Goal: Information Seeking & Learning: Learn about a topic

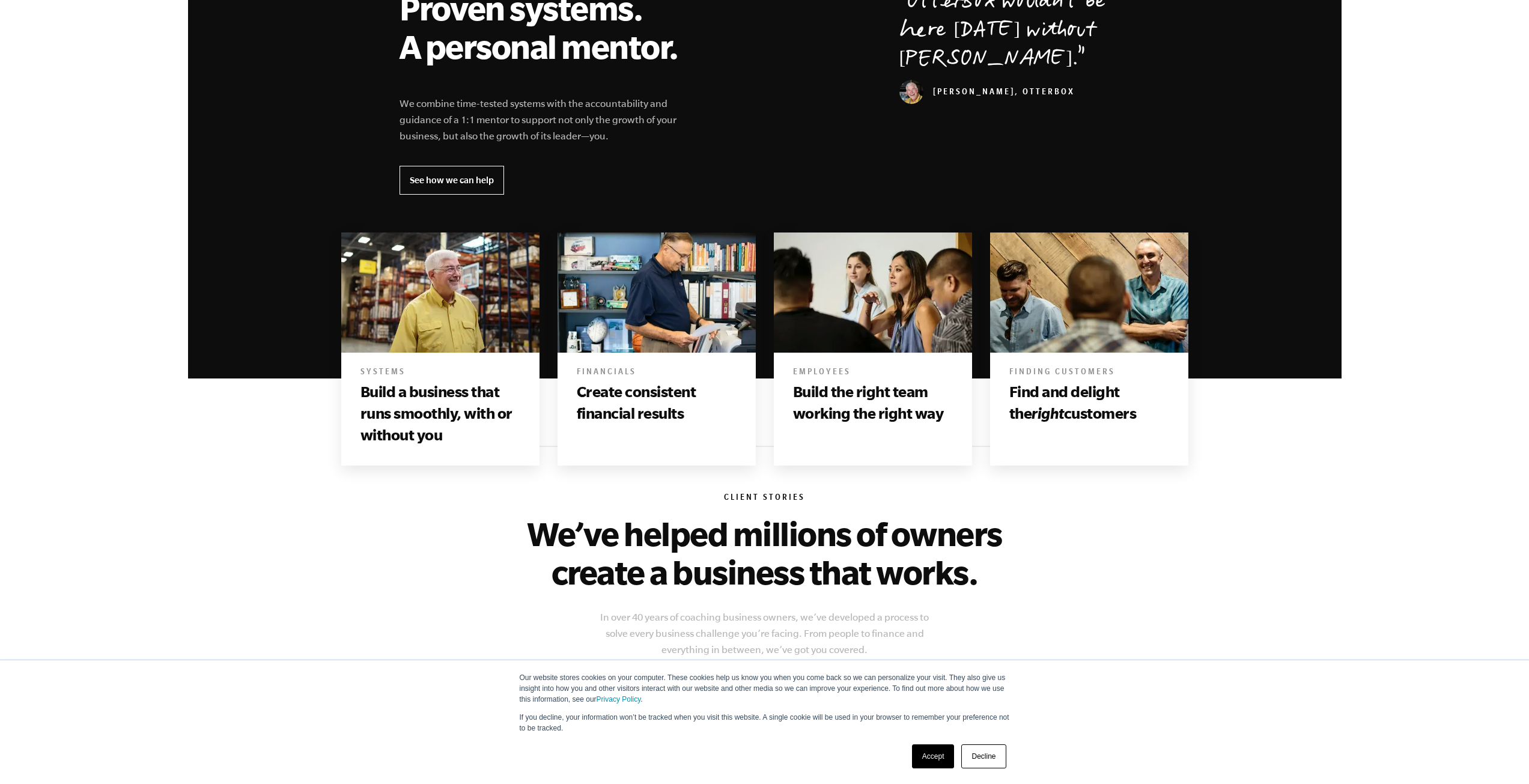
scroll to position [540, 0]
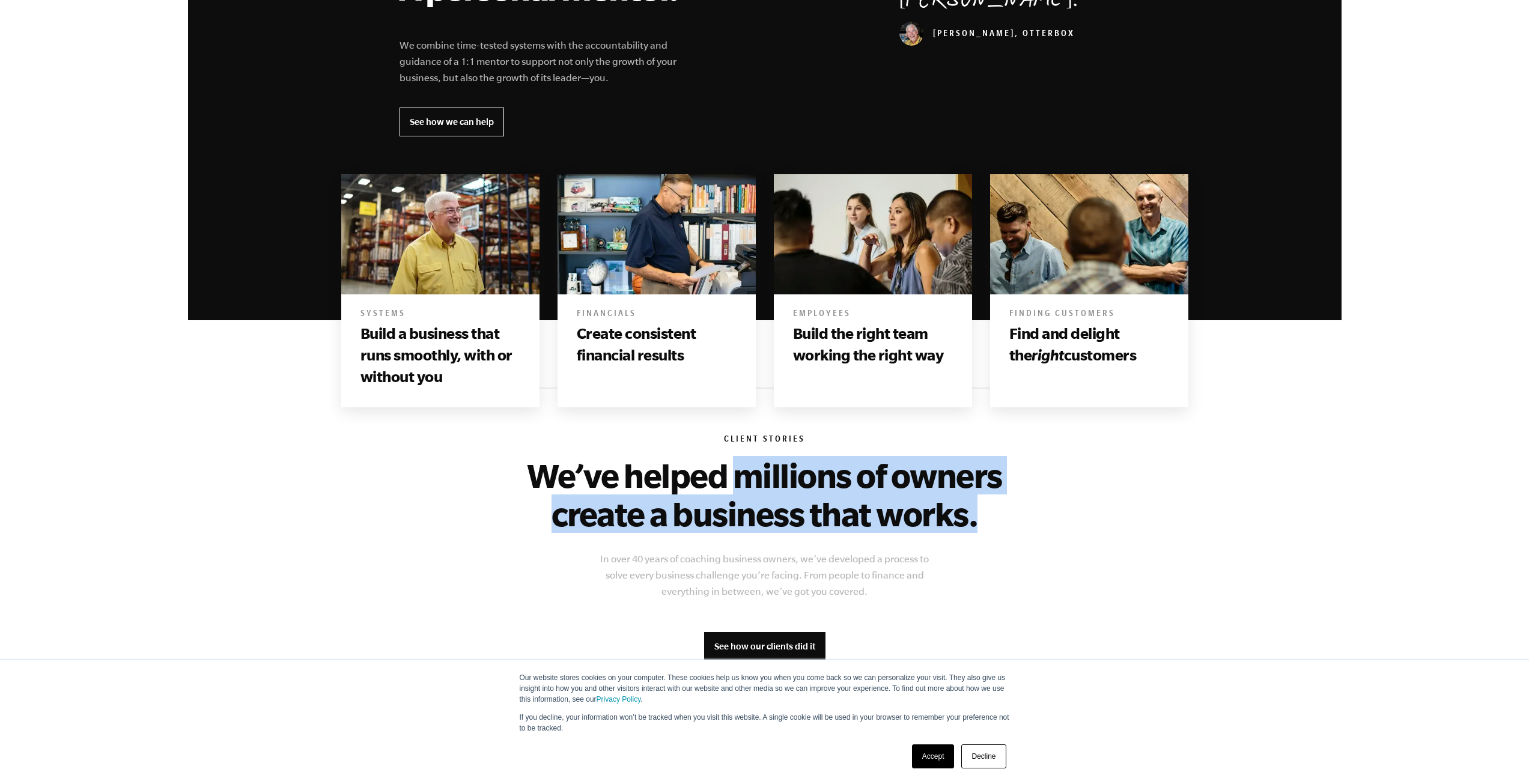
drag, startPoint x: 984, startPoint y: 519, endPoint x: 736, endPoint y: 448, distance: 258.0
click at [736, 448] on div "Client Stories We’ve helped millions of owners create a business that works. In…" at bounding box center [765, 583] width 731 height 392
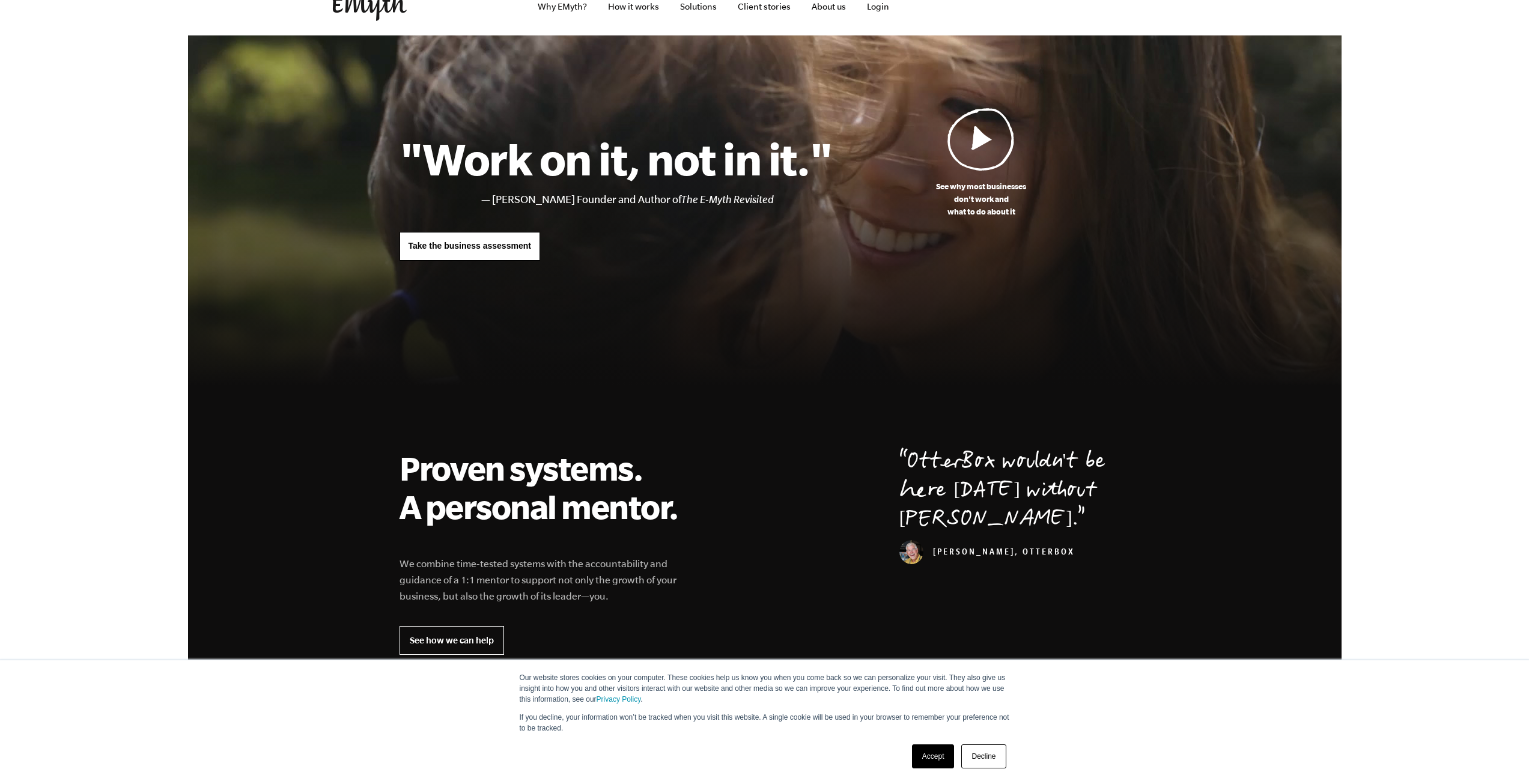
scroll to position [0, 0]
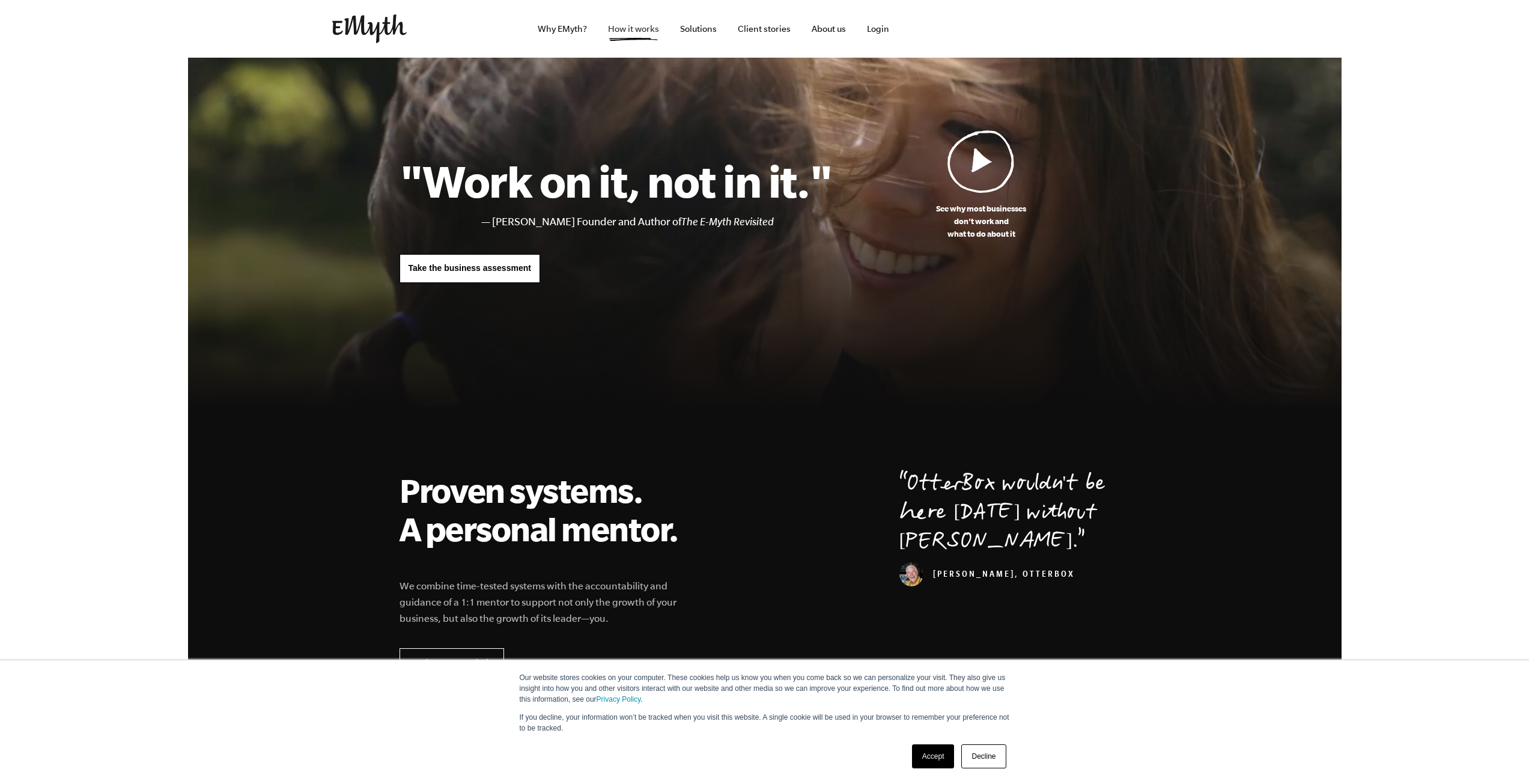
click at [628, 22] on link "How it works" at bounding box center [634, 29] width 70 height 58
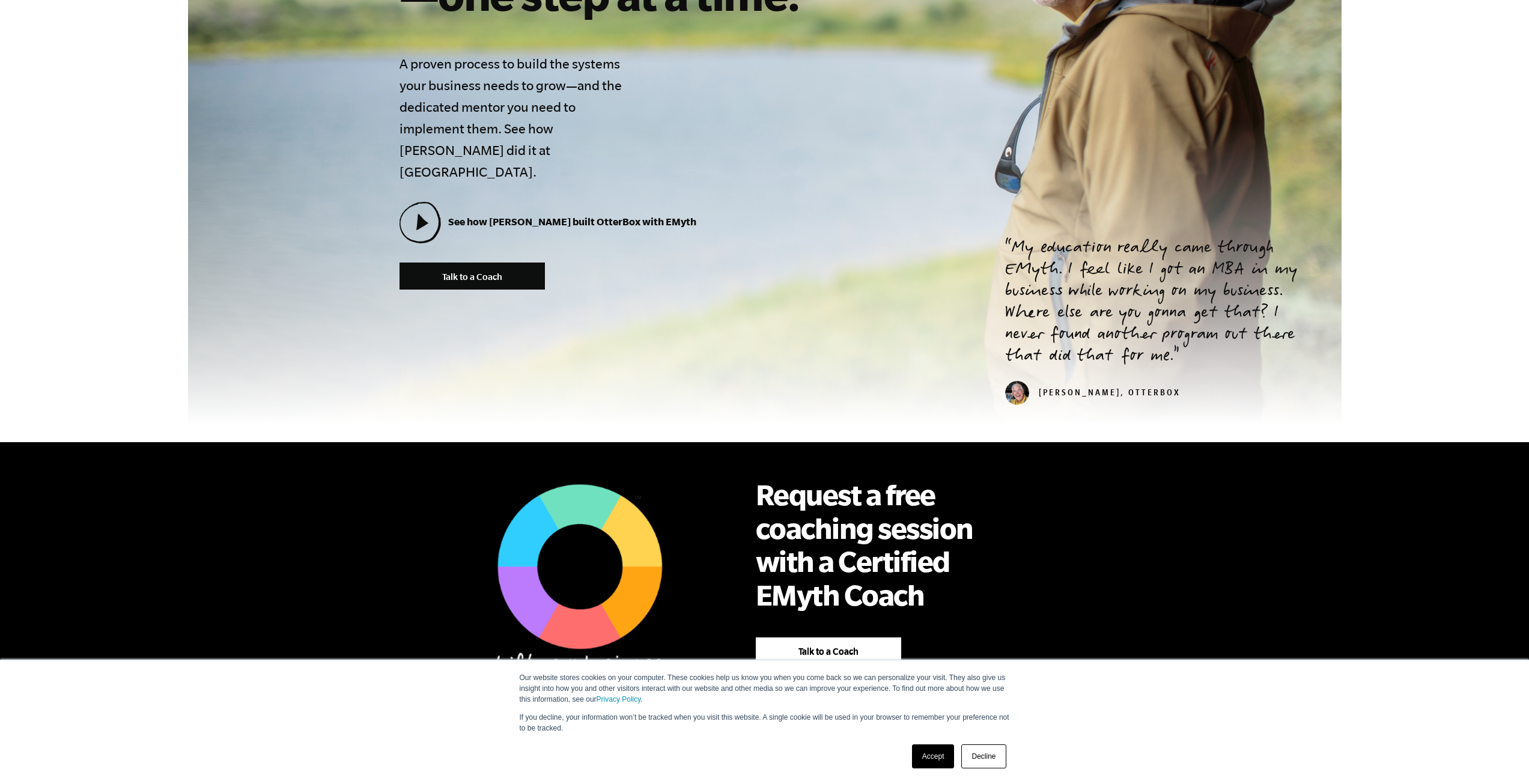
scroll to position [420, 0]
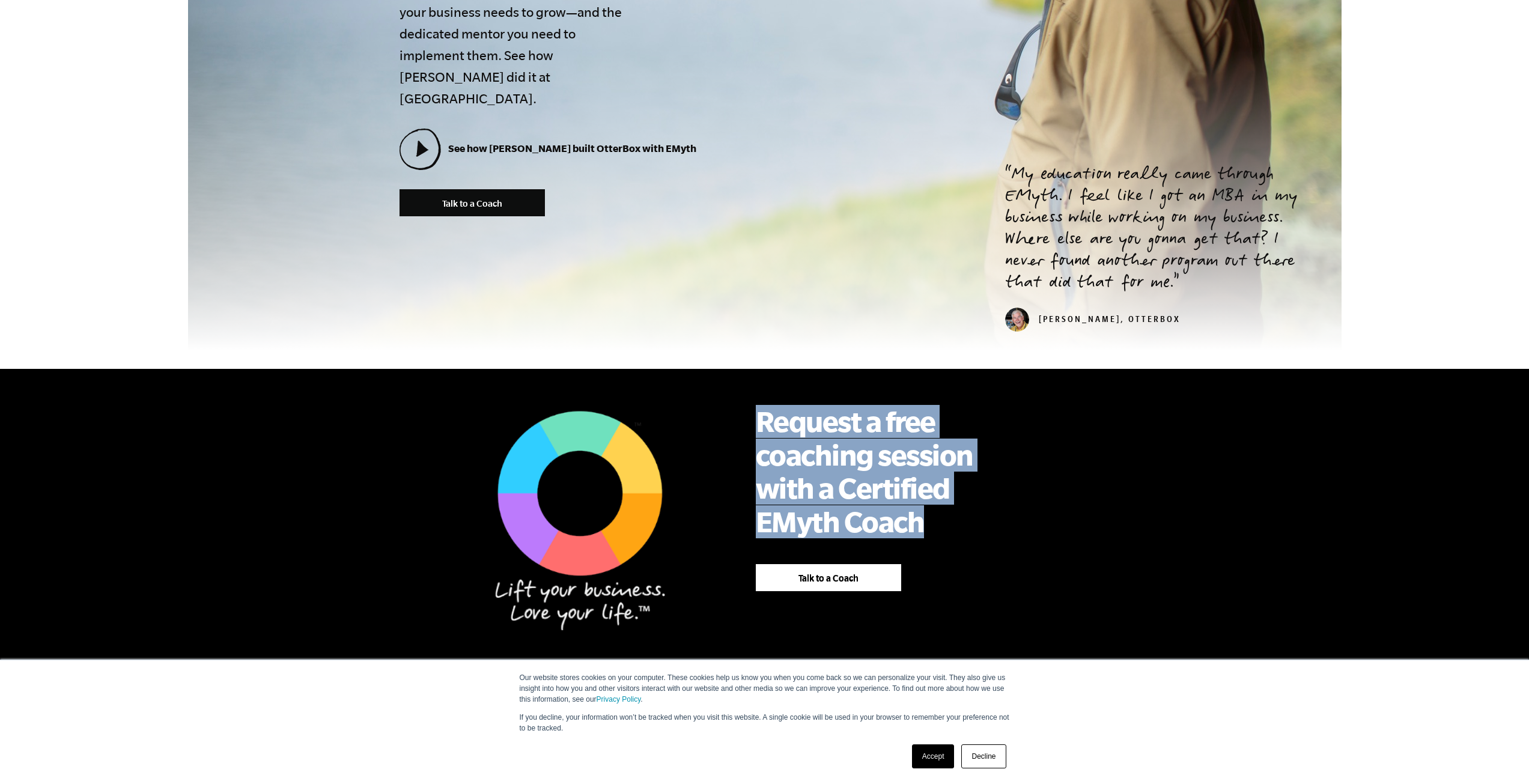
drag, startPoint x: 923, startPoint y: 499, endPoint x: 747, endPoint y: 403, distance: 200.5
click at [747, 403] on div "Request a free coaching session with a Certified EMyth Coach Talk to a Coach" at bounding box center [876, 498] width 312 height 222
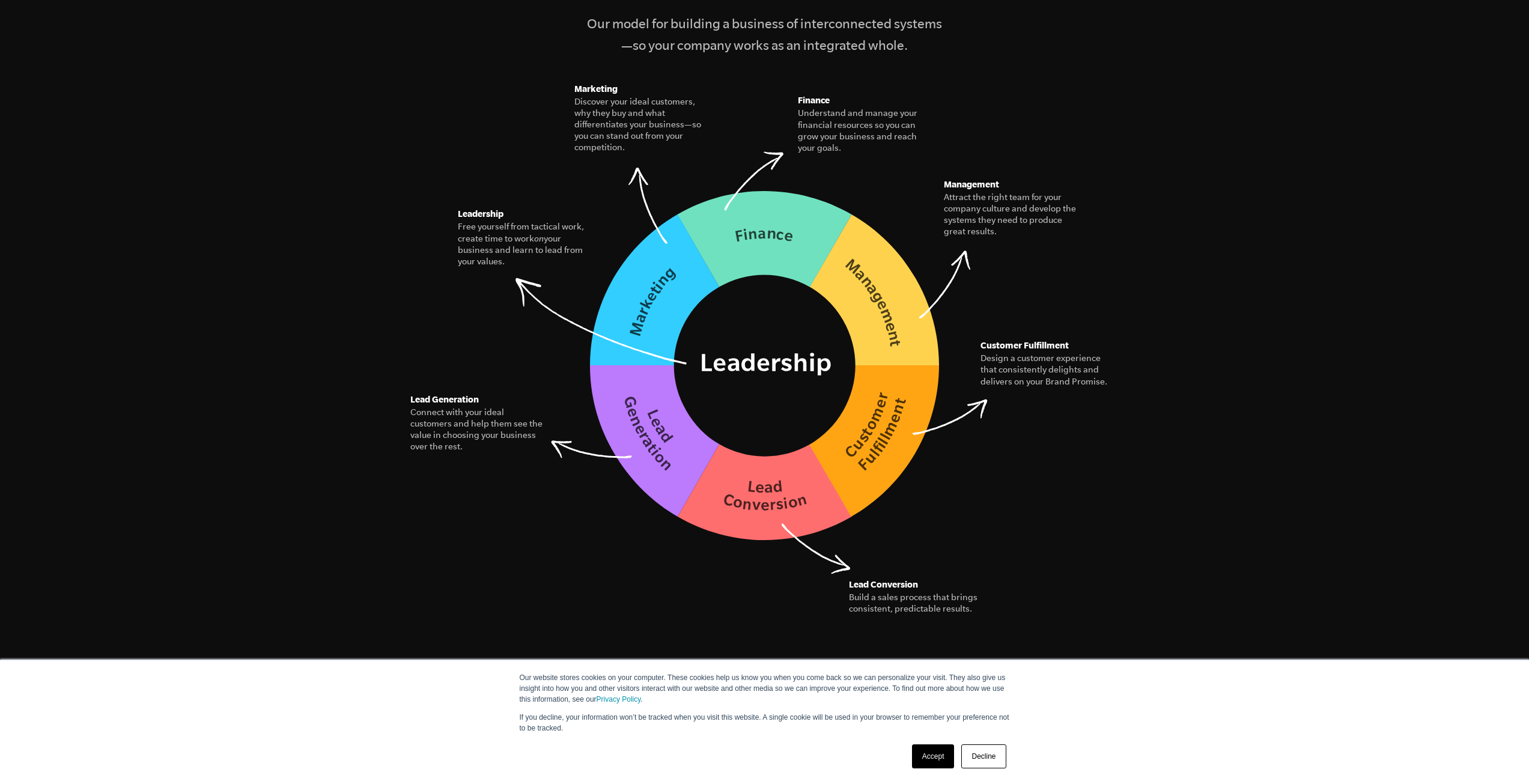
scroll to position [1682, 0]
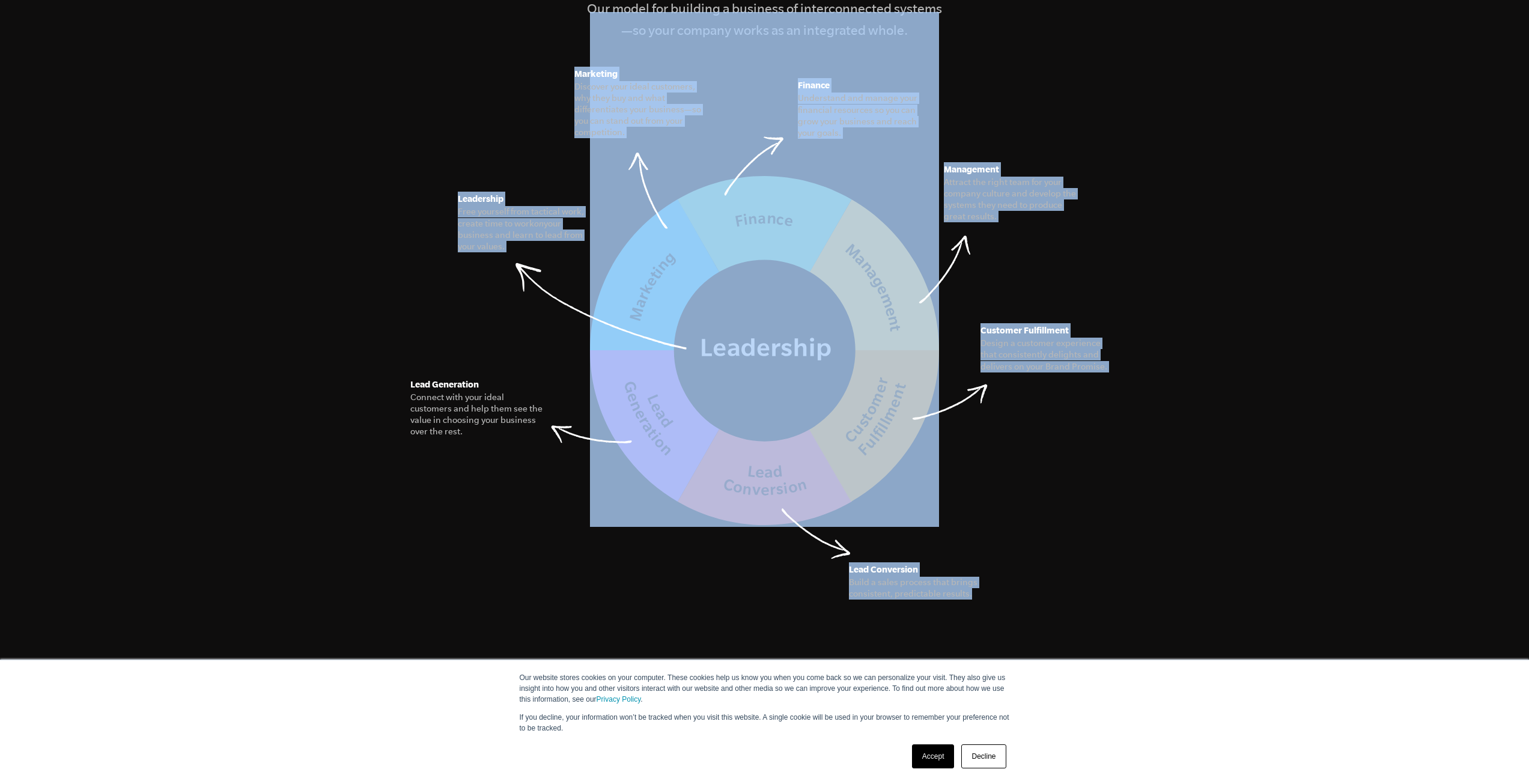
drag, startPoint x: 973, startPoint y: 570, endPoint x: 584, endPoint y: 422, distance: 416.2
click at [584, 422] on figure "The Seven Essential Systems Our model for building a business of interconnected…" at bounding box center [765, 228] width 731 height 598
drag, startPoint x: 982, startPoint y: 462, endPoint x: 989, endPoint y: 528, distance: 66.4
click at [980, 462] on figure "The Seven Essential Systems Our model for building a business of interconnected…" at bounding box center [765, 228] width 731 height 598
click at [601, 623] on section "The Seven Essential Systems Our model for building a business of interconnected…" at bounding box center [764, 252] width 1529 height 896
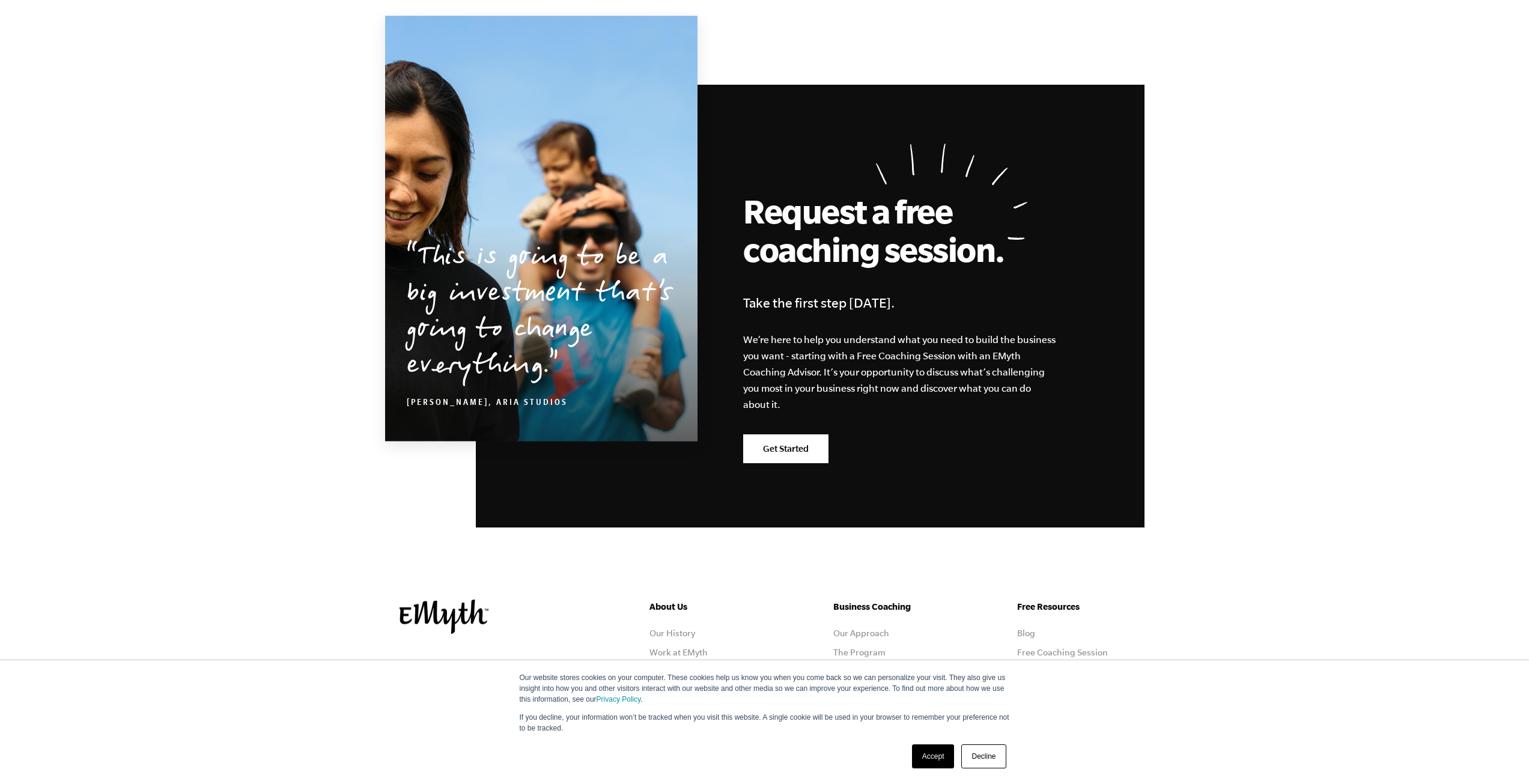
scroll to position [5688, 0]
